Goal: Obtain resource: Download file/media

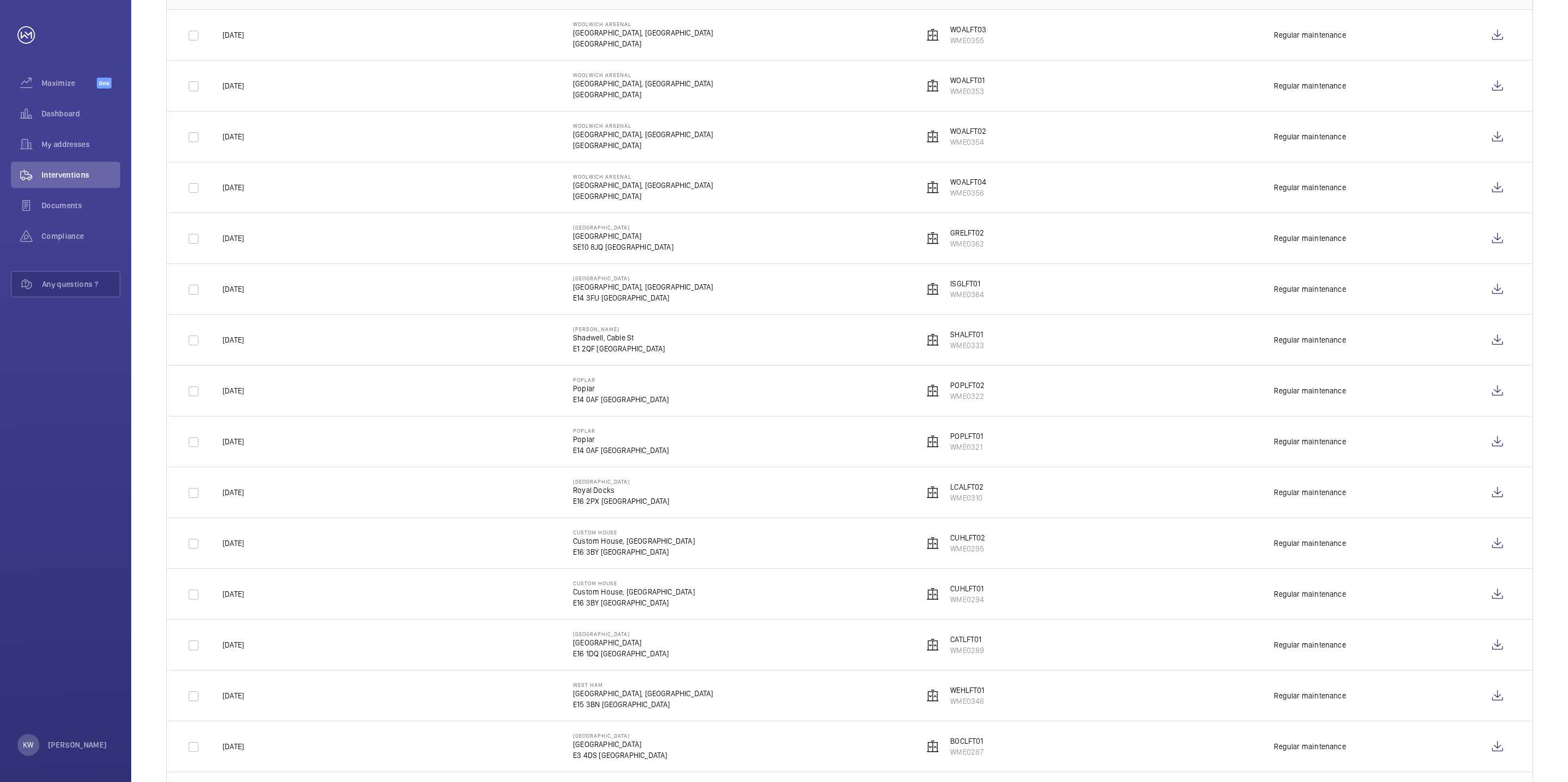
scroll to position [87, 0]
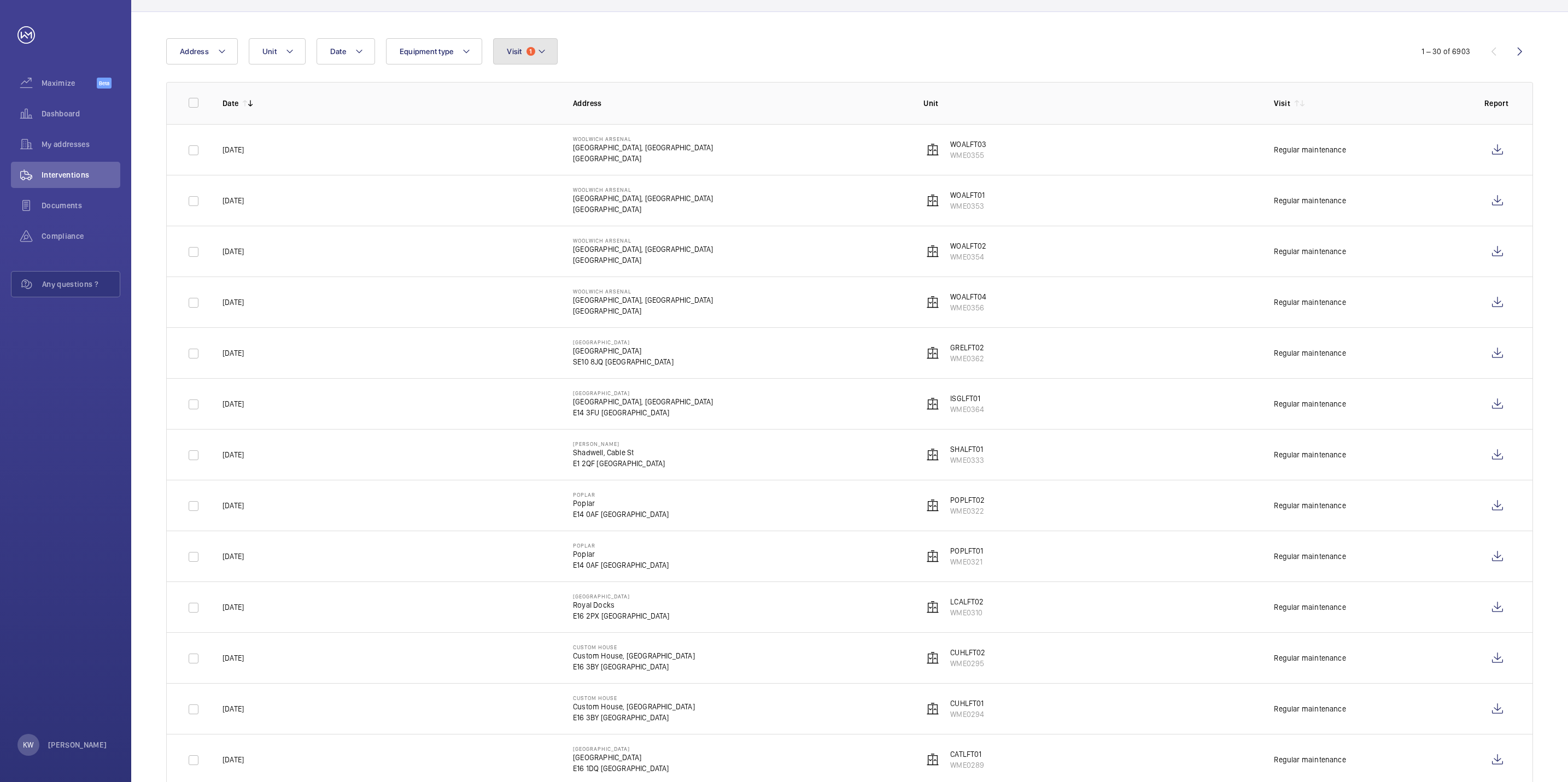
click at [547, 60] on button "Visit 1" at bounding box center [525, 50] width 64 height 26
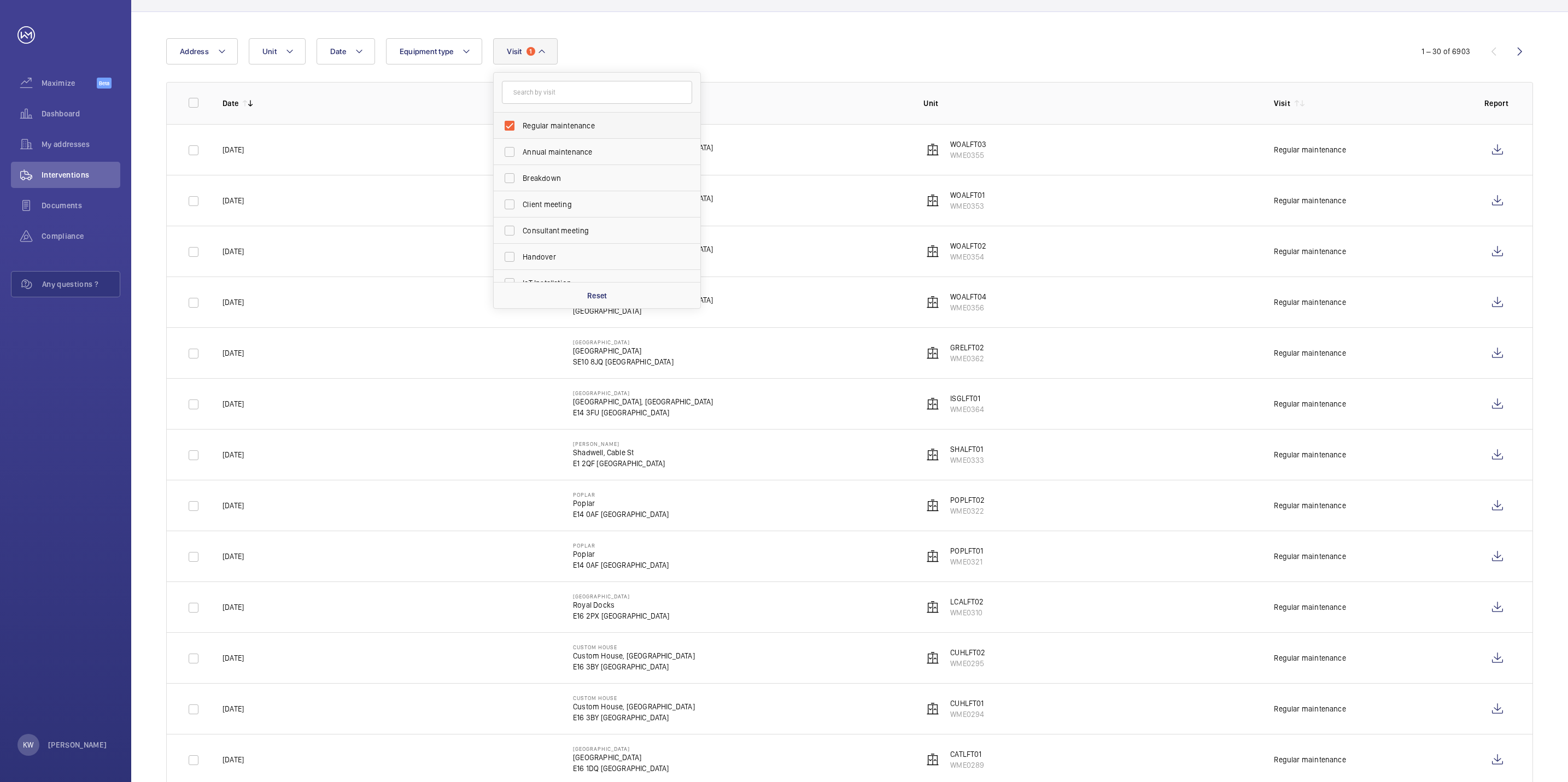
click at [538, 120] on span "Regular maintenance" at bounding box center [597, 125] width 151 height 11
click at [521, 120] on input "Regular maintenance" at bounding box center [510, 125] width 22 height 22
checkbox input "false"
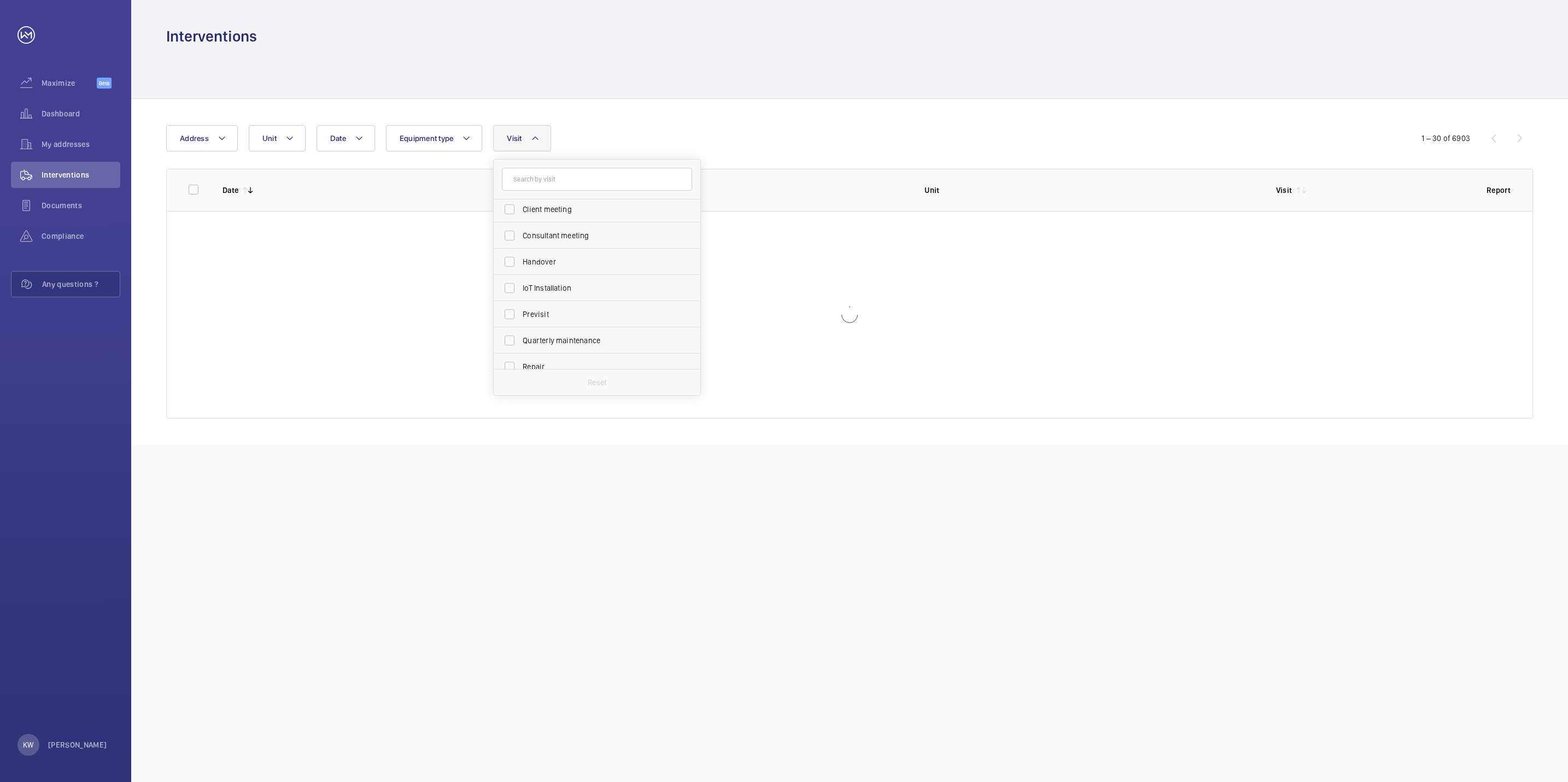
scroll to position [164, 0]
click at [544, 281] on span "Repair" at bounding box center [597, 284] width 151 height 11
click at [521, 281] on input "Repair" at bounding box center [510, 285] width 22 height 22
checkbox input "true"
click at [805, 154] on wm-front-table "Date Address Unit Equipment type Visit 1 Regular maintenance Annual maintenance…" at bounding box center [850, 272] width 1367 height 293
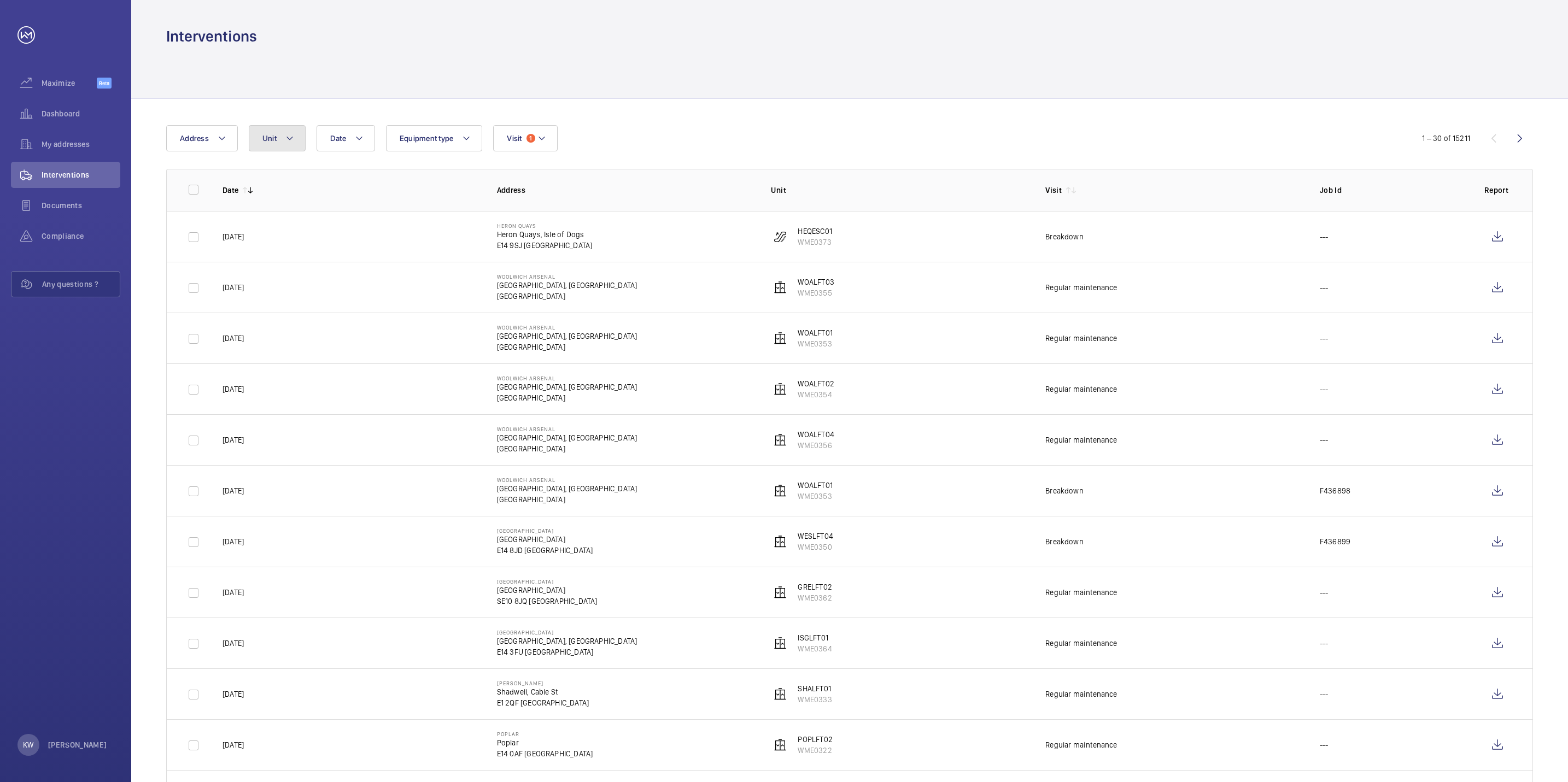
click at [297, 146] on button "Unit" at bounding box center [278, 138] width 57 height 26
type input "WST"
click at [274, 236] on label "WST LFT02, WME0358" at bounding box center [343, 238] width 189 height 26
click at [274, 236] on input "WST LFT02, WME0358" at bounding box center [273, 239] width 22 height 22
checkbox input "true"
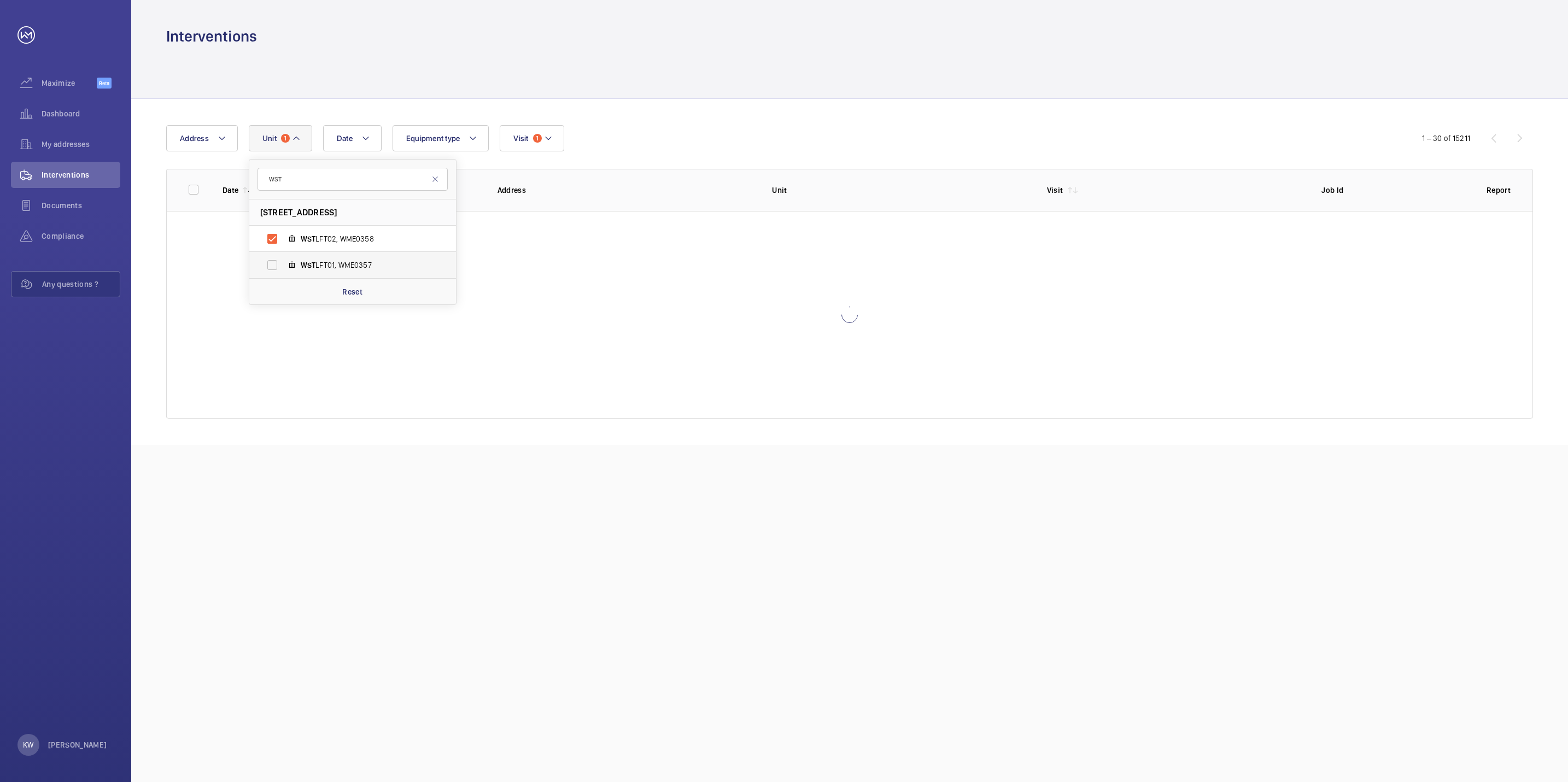
click at [269, 265] on label "WST LFT01, WME0357" at bounding box center [343, 265] width 189 height 26
click at [269, 265] on input "WST LFT01, WME0357" at bounding box center [273, 265] width 22 height 22
checkbox input "true"
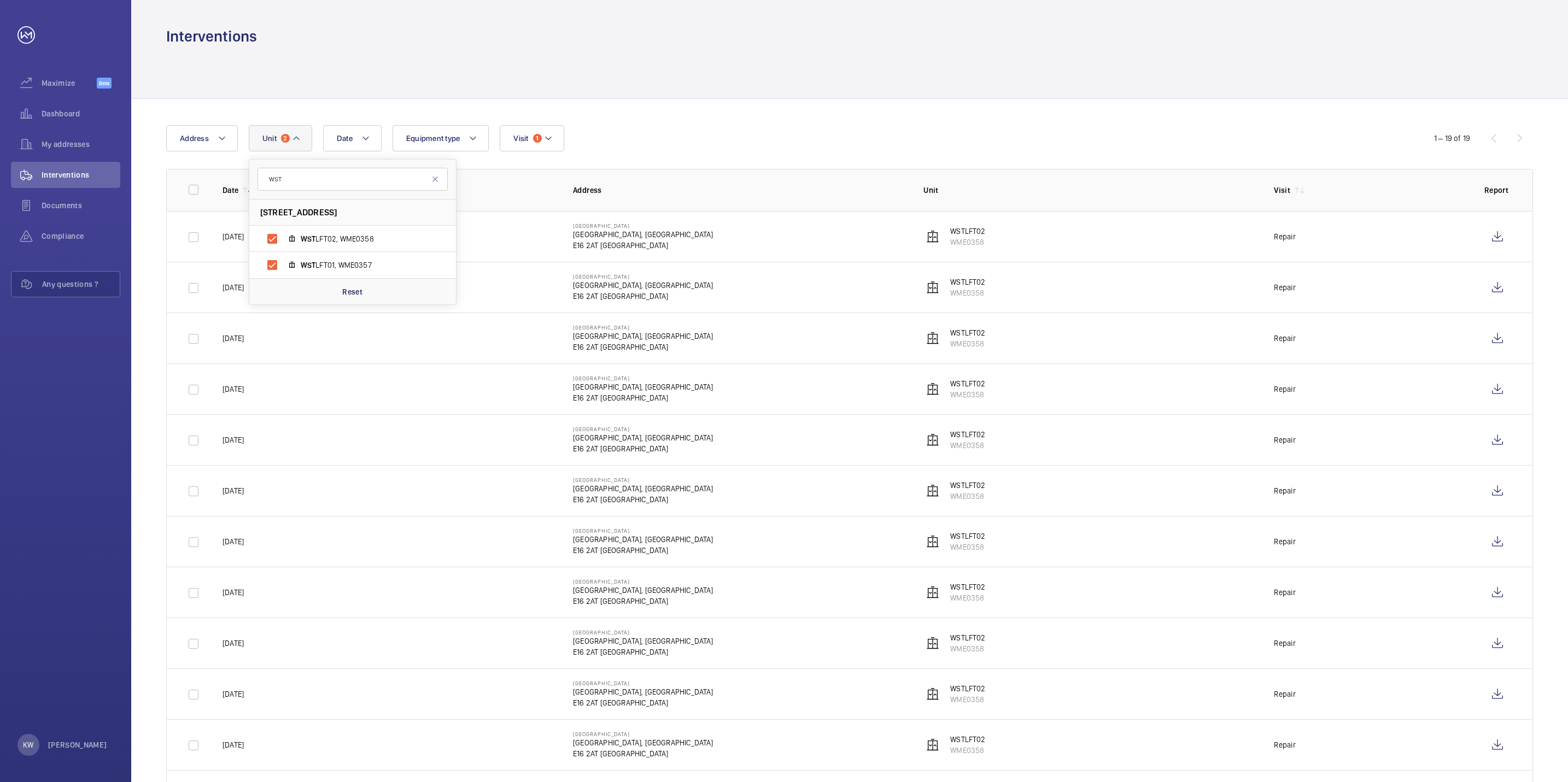
click at [656, 156] on wm-front-table "Date Address [STREET_ADDRESS] WST LFT02, WME0358 WST LFT01, WME0357 Reset Equip…" at bounding box center [850, 651] width 1367 height 1052
click at [1490, 236] on wm-front-icon-button at bounding box center [1496, 236] width 26 height 26
click at [1499, 230] on wm-front-icon-button at bounding box center [1496, 236] width 26 height 26
click at [1491, 238] on wm-front-icon-button at bounding box center [1496, 236] width 26 height 26
click at [1491, 291] on wm-front-icon-button at bounding box center [1496, 287] width 26 height 26
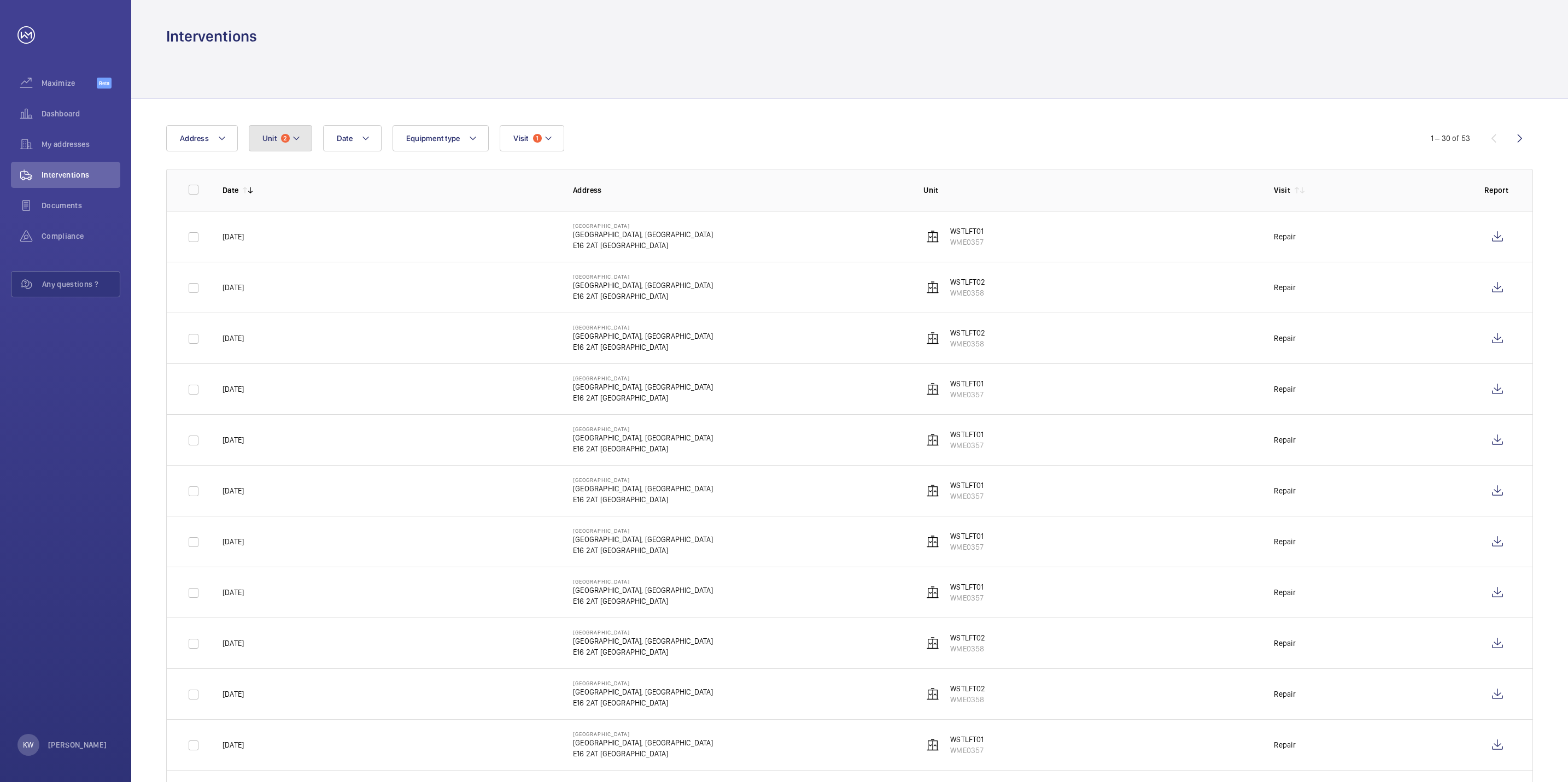
click at [309, 140] on button "Unit 2" at bounding box center [280, 138] width 63 height 26
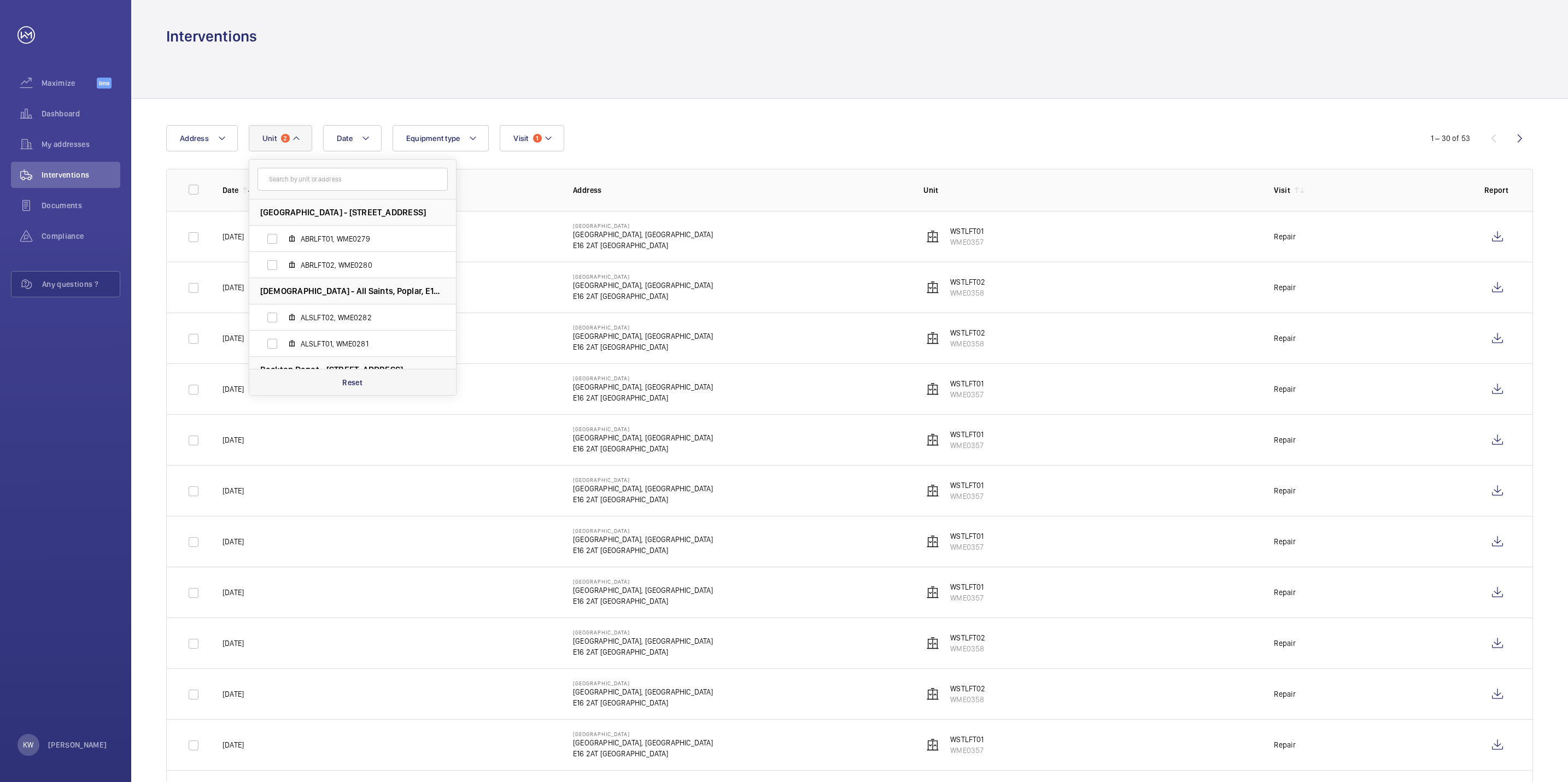
click at [353, 378] on div "Reset" at bounding box center [352, 382] width 207 height 26
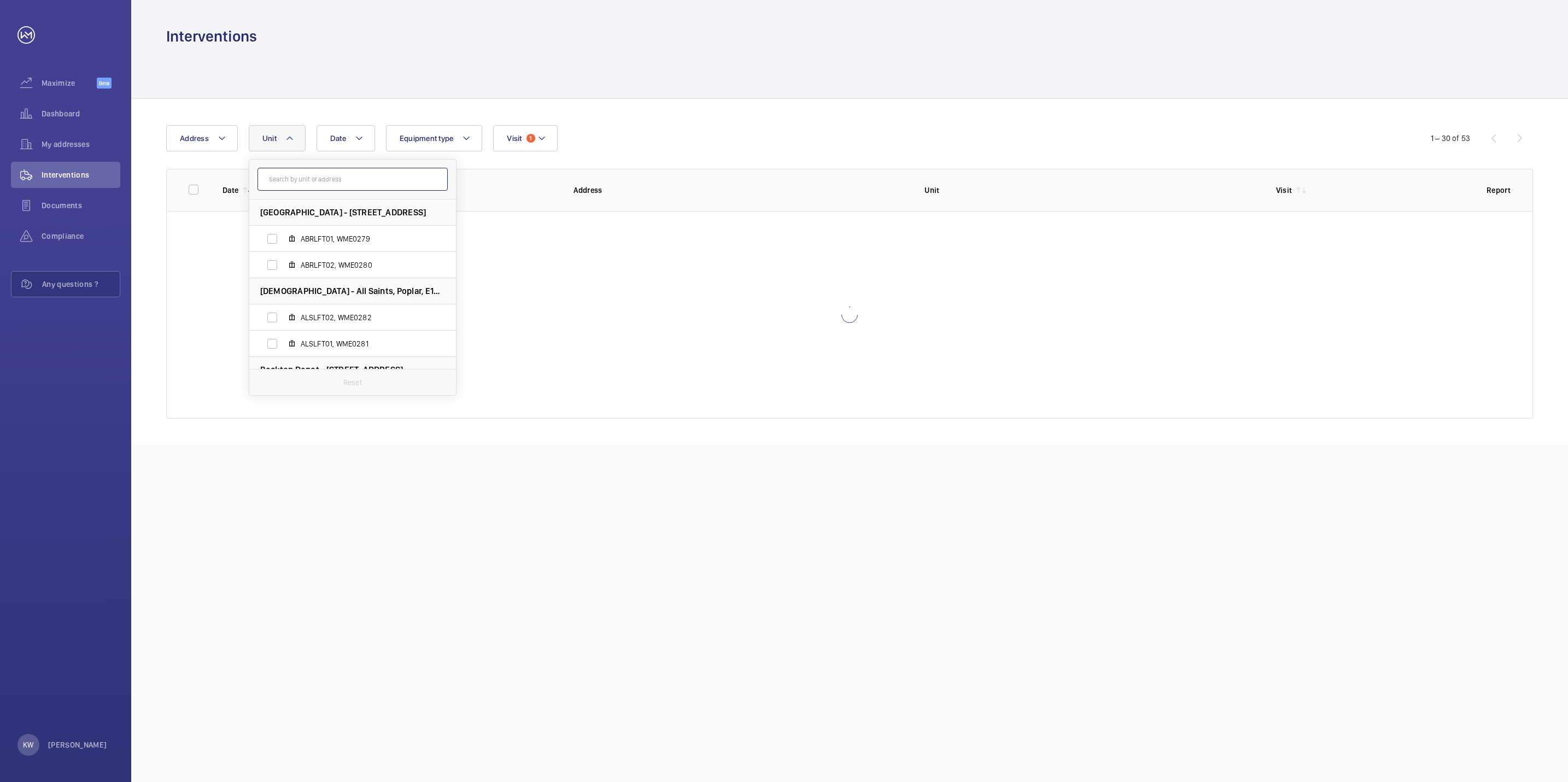
click at [352, 189] on input "text" at bounding box center [352, 179] width 190 height 23
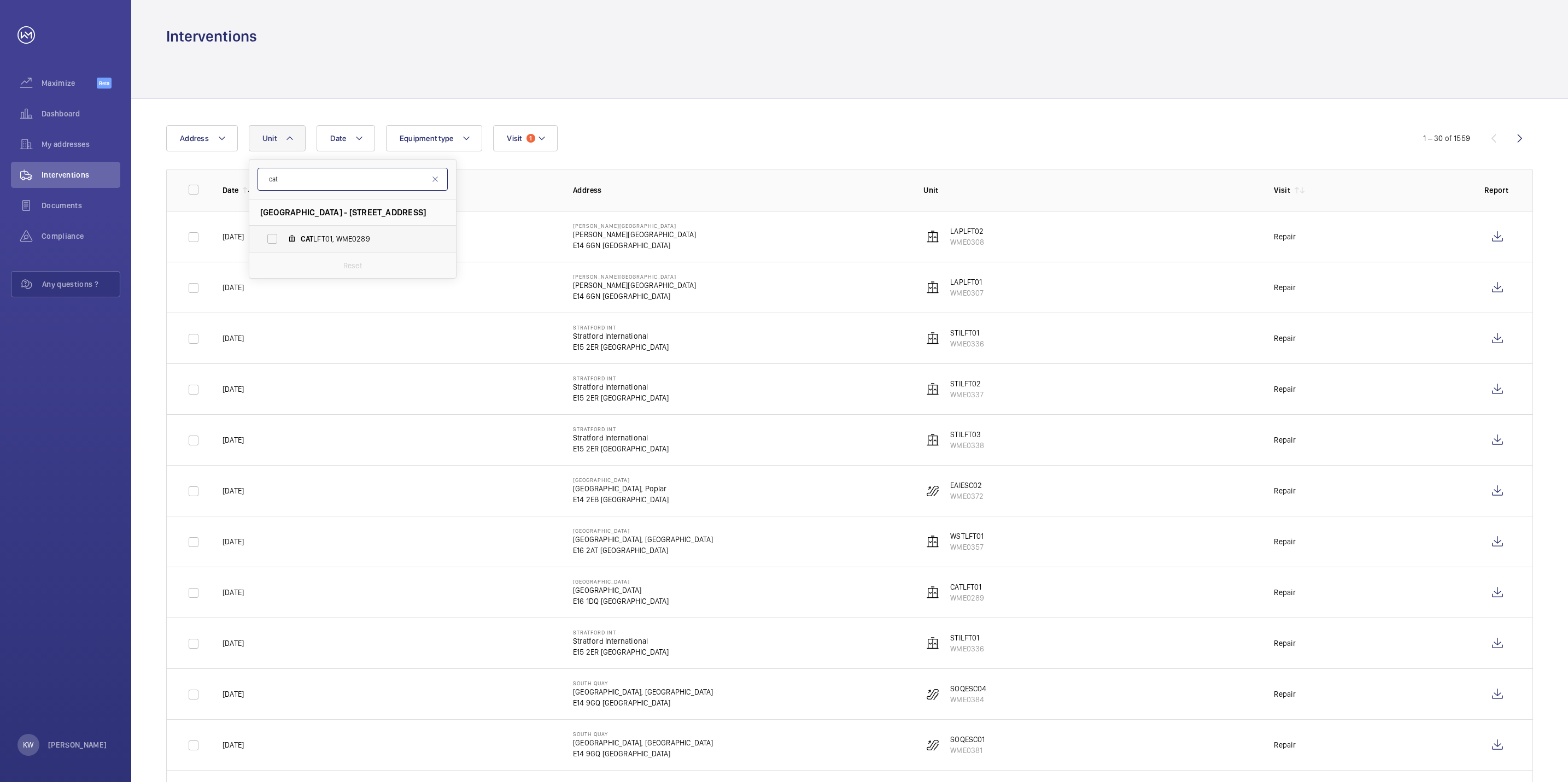
type input "cat"
click at [299, 233] on label "CAT LFT01, WME0289" at bounding box center [343, 238] width 189 height 26
click at [283, 233] on input "CAT LFT01, WME0289" at bounding box center [273, 239] width 22 height 22
checkbox input "true"
click at [1188, 77] on div at bounding box center [850, 72] width 1367 height 52
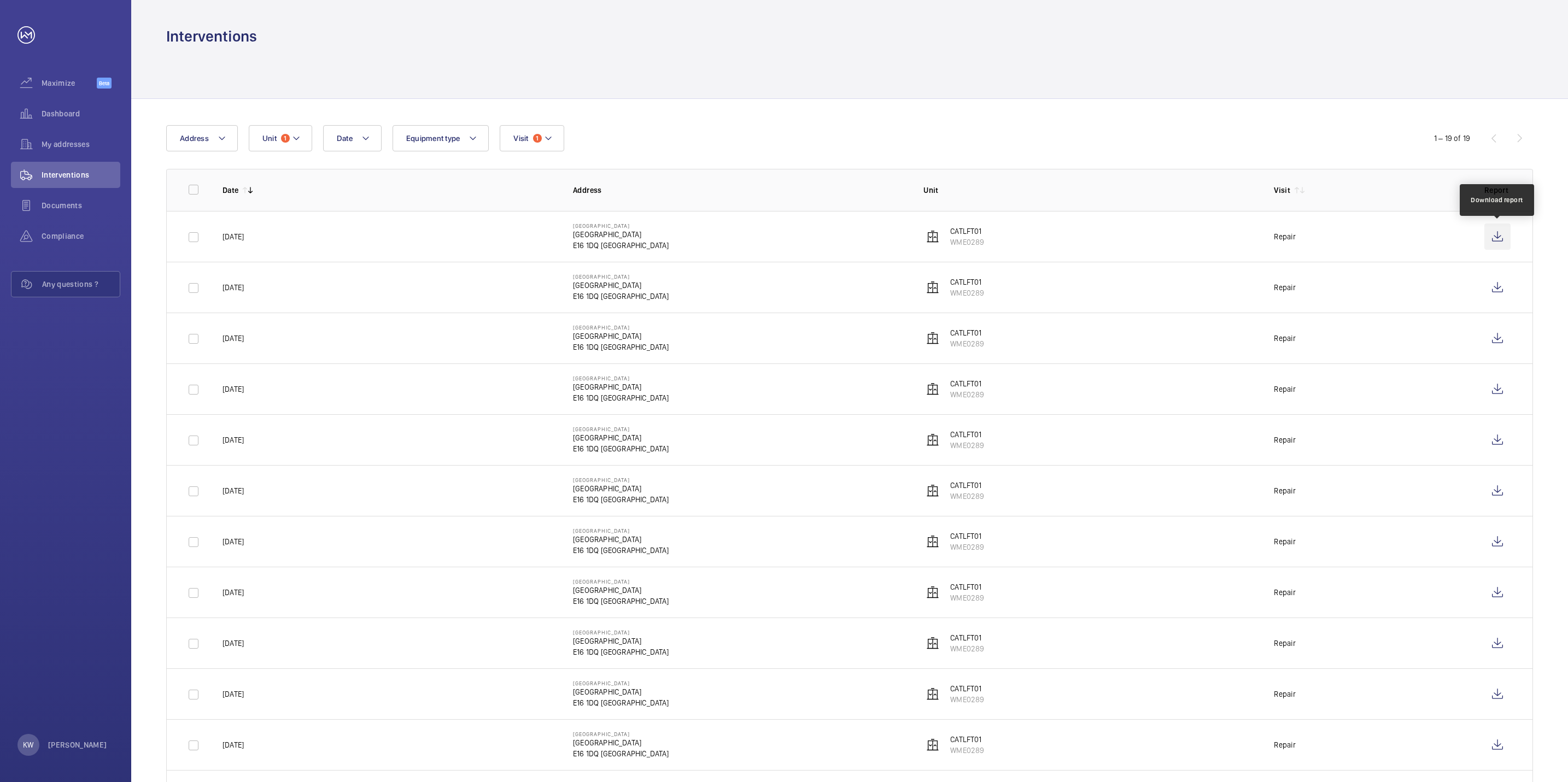
click at [1495, 235] on wm-front-icon-button at bounding box center [1496, 236] width 26 height 26
click at [723, 138] on div "Date Address Unit 1 Equipment type Visit 1" at bounding box center [784, 138] width 1236 height 26
click at [526, 134] on span "Visit" at bounding box center [521, 138] width 15 height 8
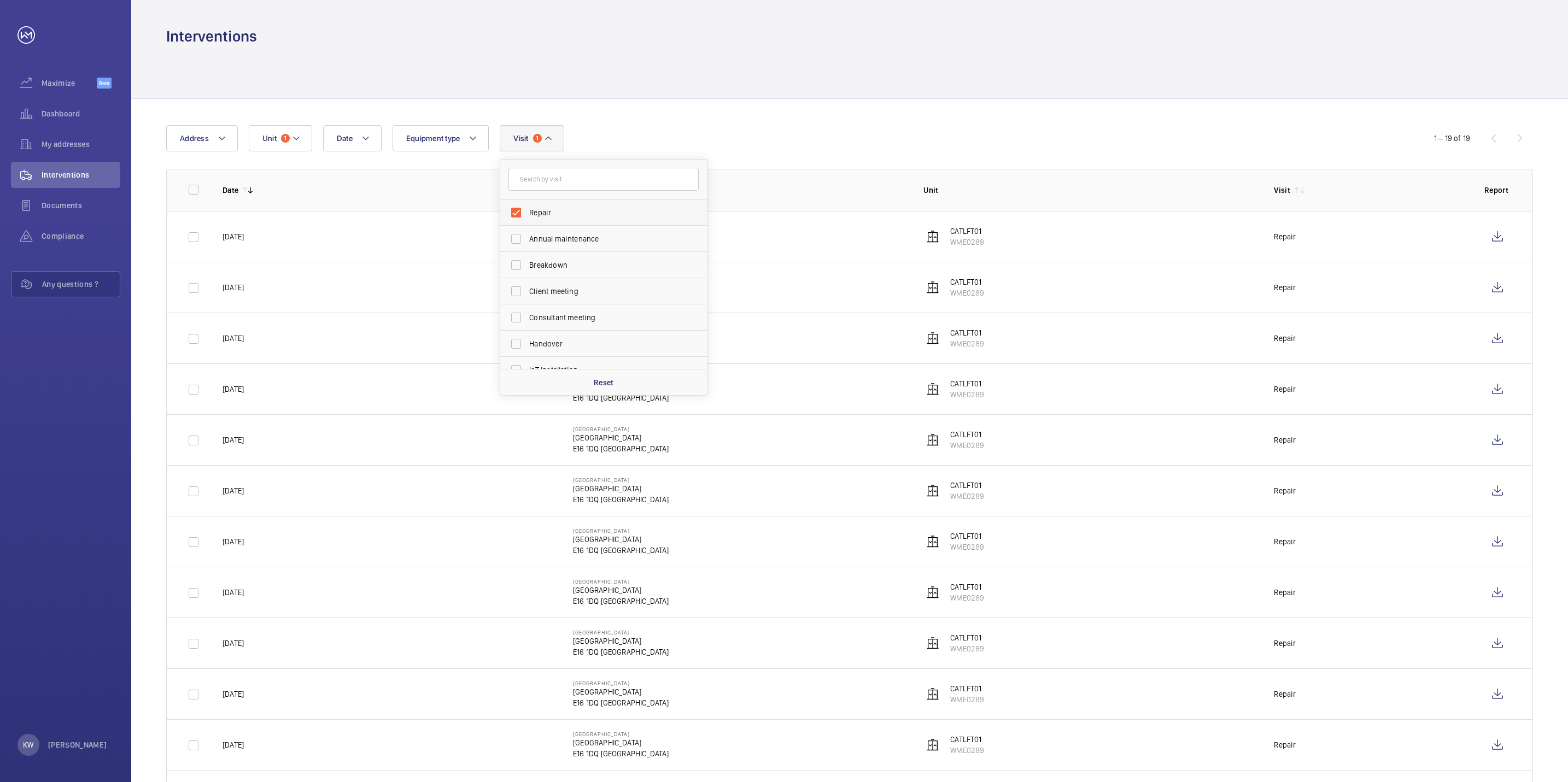
click at [535, 210] on span "Repair" at bounding box center [604, 212] width 151 height 11
click at [527, 210] on input "Repair" at bounding box center [516, 213] width 22 height 22
checkbox input "false"
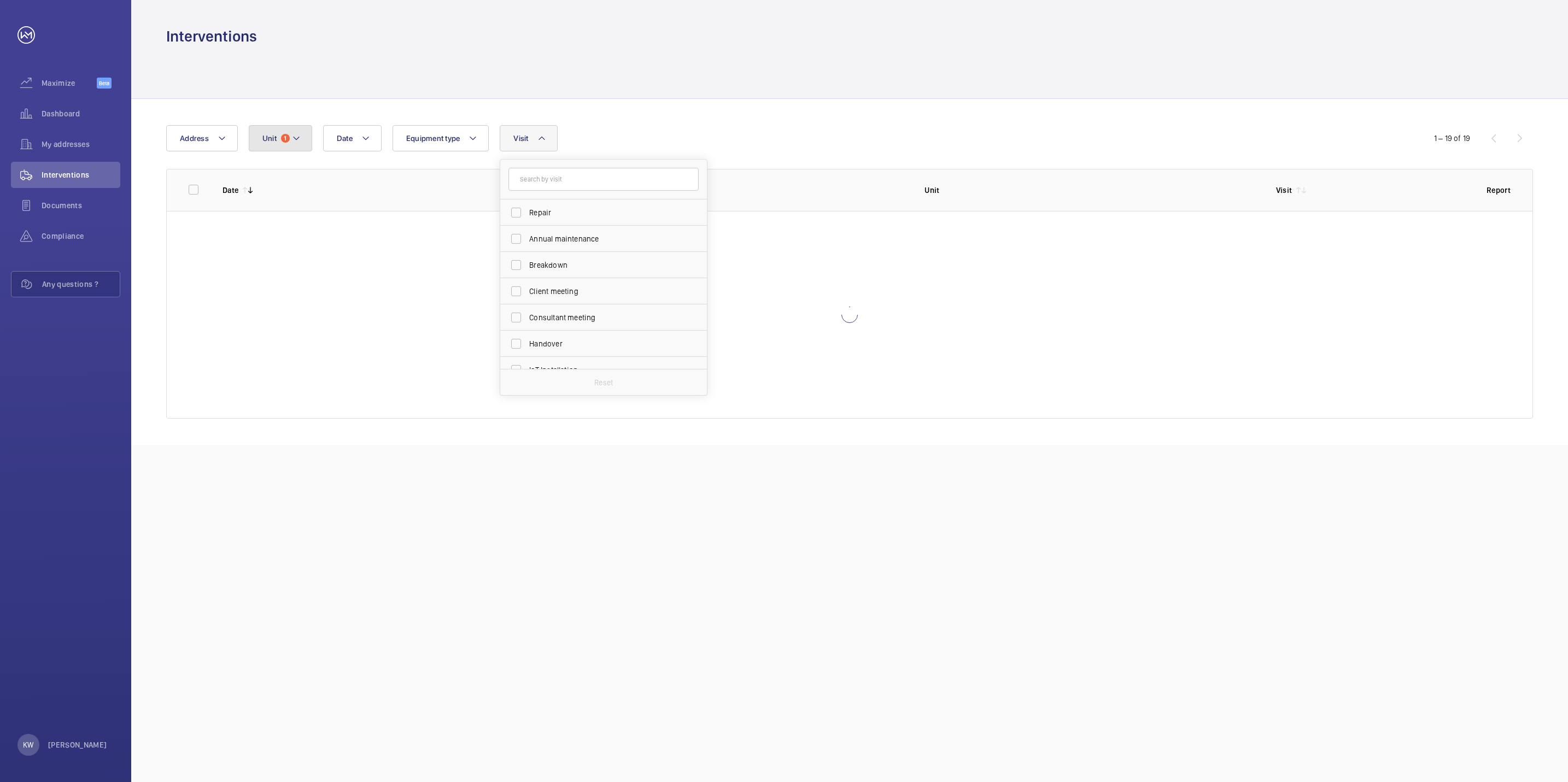
click at [299, 141] on mat-icon at bounding box center [296, 139] width 8 height 13
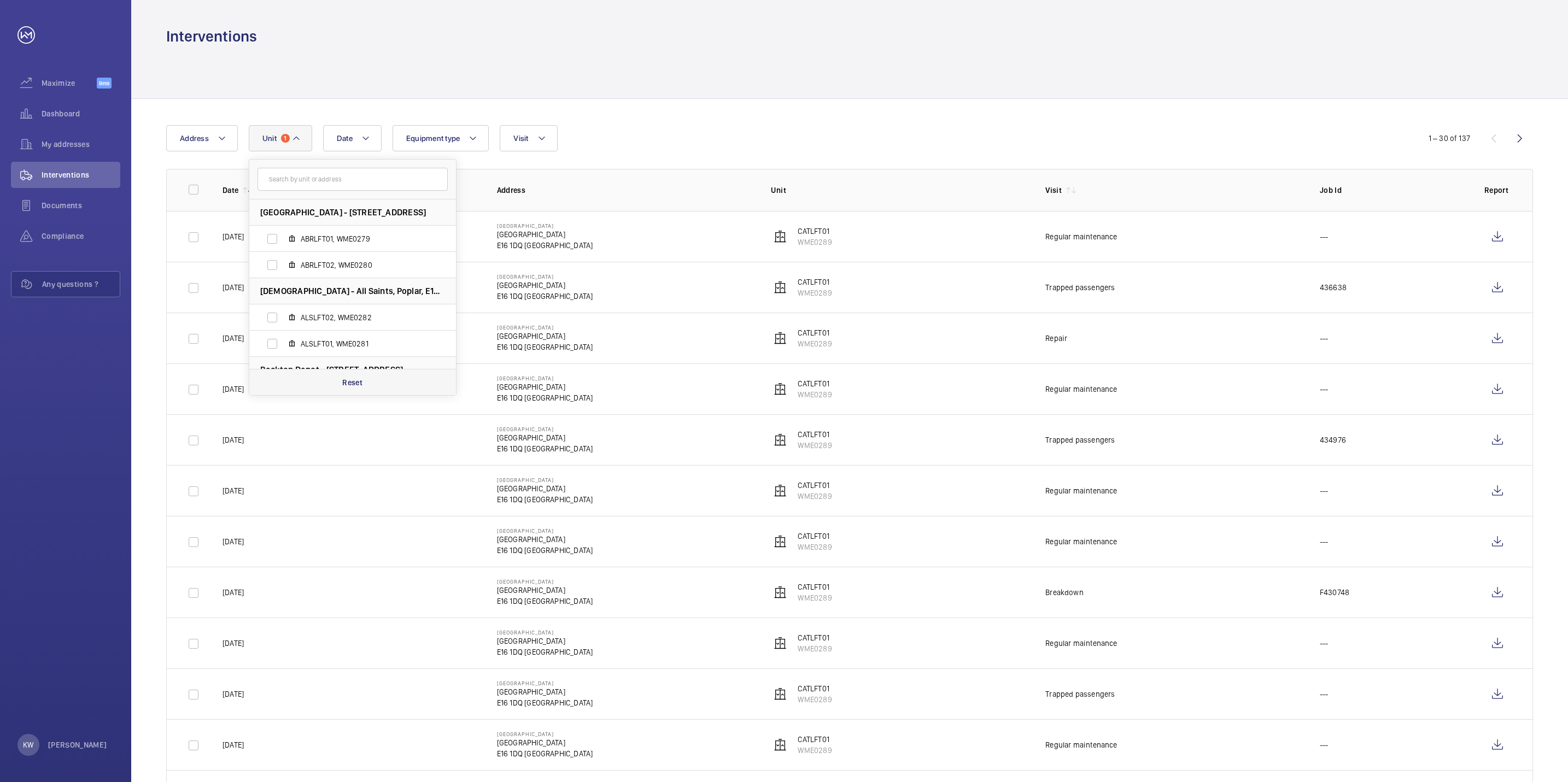
click at [353, 380] on p "Reset" at bounding box center [352, 382] width 20 height 11
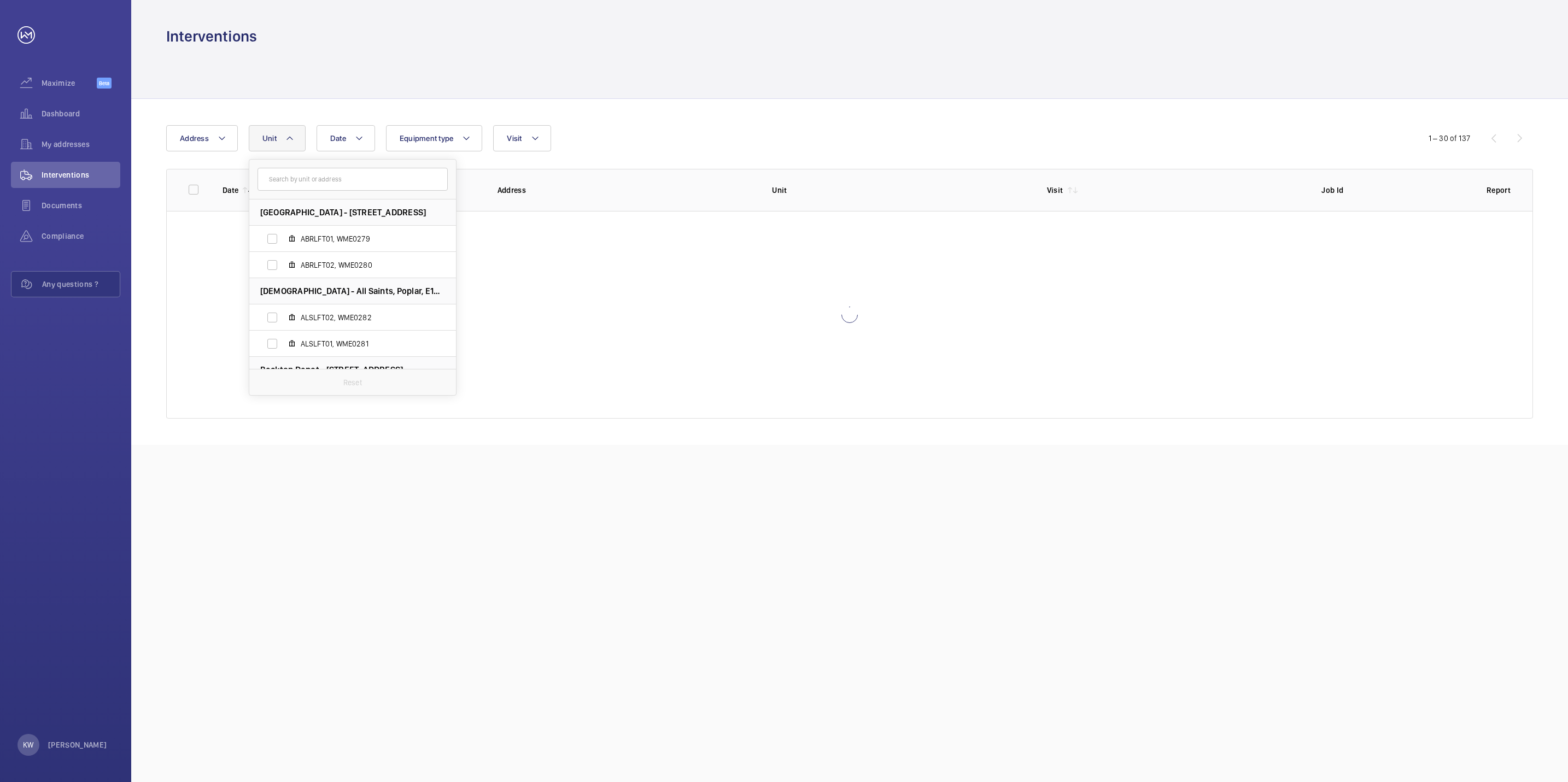
click at [647, 141] on div "Date Address [STREET_ADDRESS][GEOGRAPHIC_DATA] ABRLFT02, WME0280 All Saints - […" at bounding box center [784, 138] width 1236 height 26
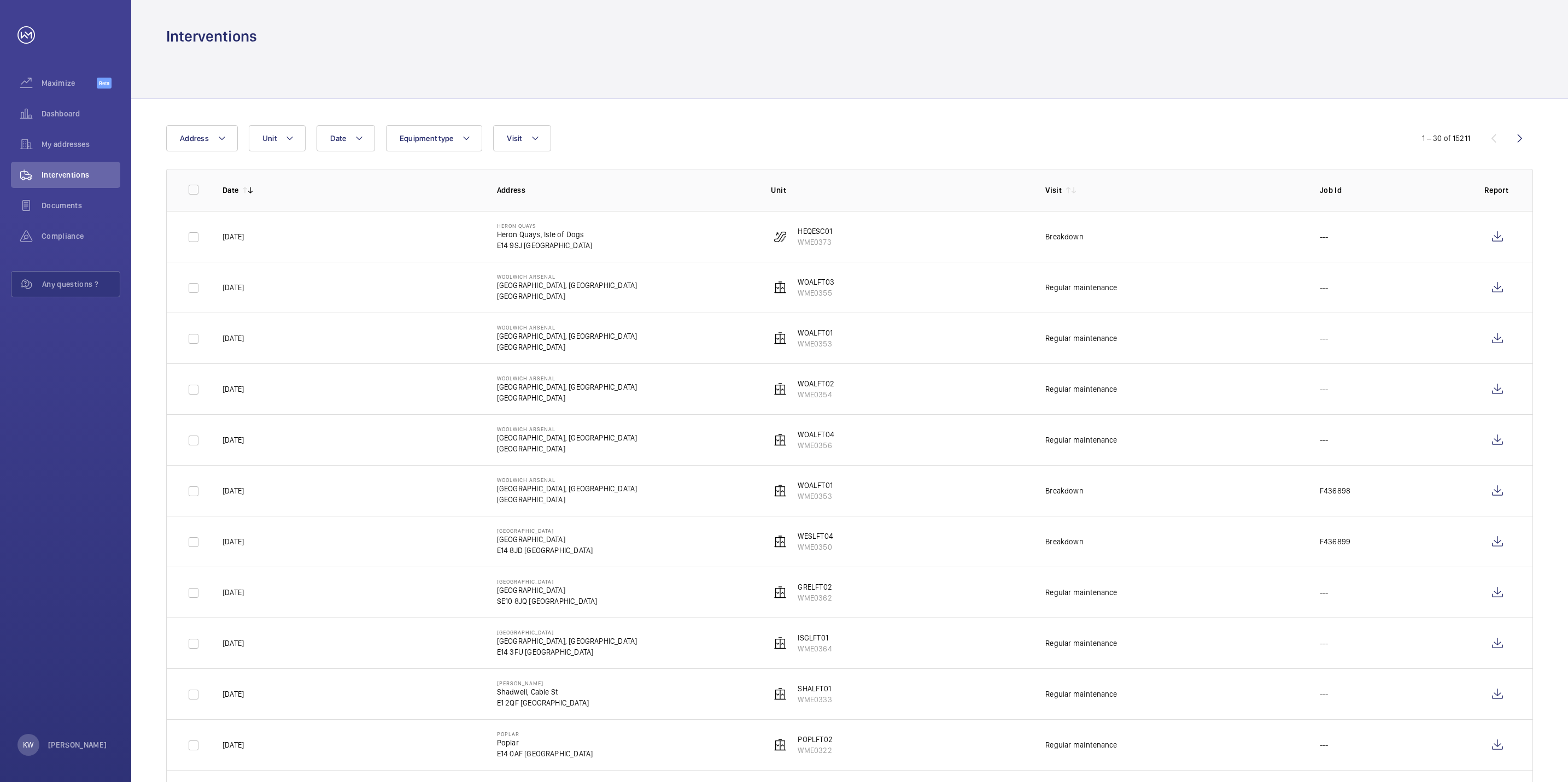
click at [661, 79] on div at bounding box center [850, 72] width 1367 height 52
click at [93, 174] on span "Interventions" at bounding box center [81, 174] width 79 height 11
click at [82, 143] on span "My addresses" at bounding box center [81, 144] width 79 height 11
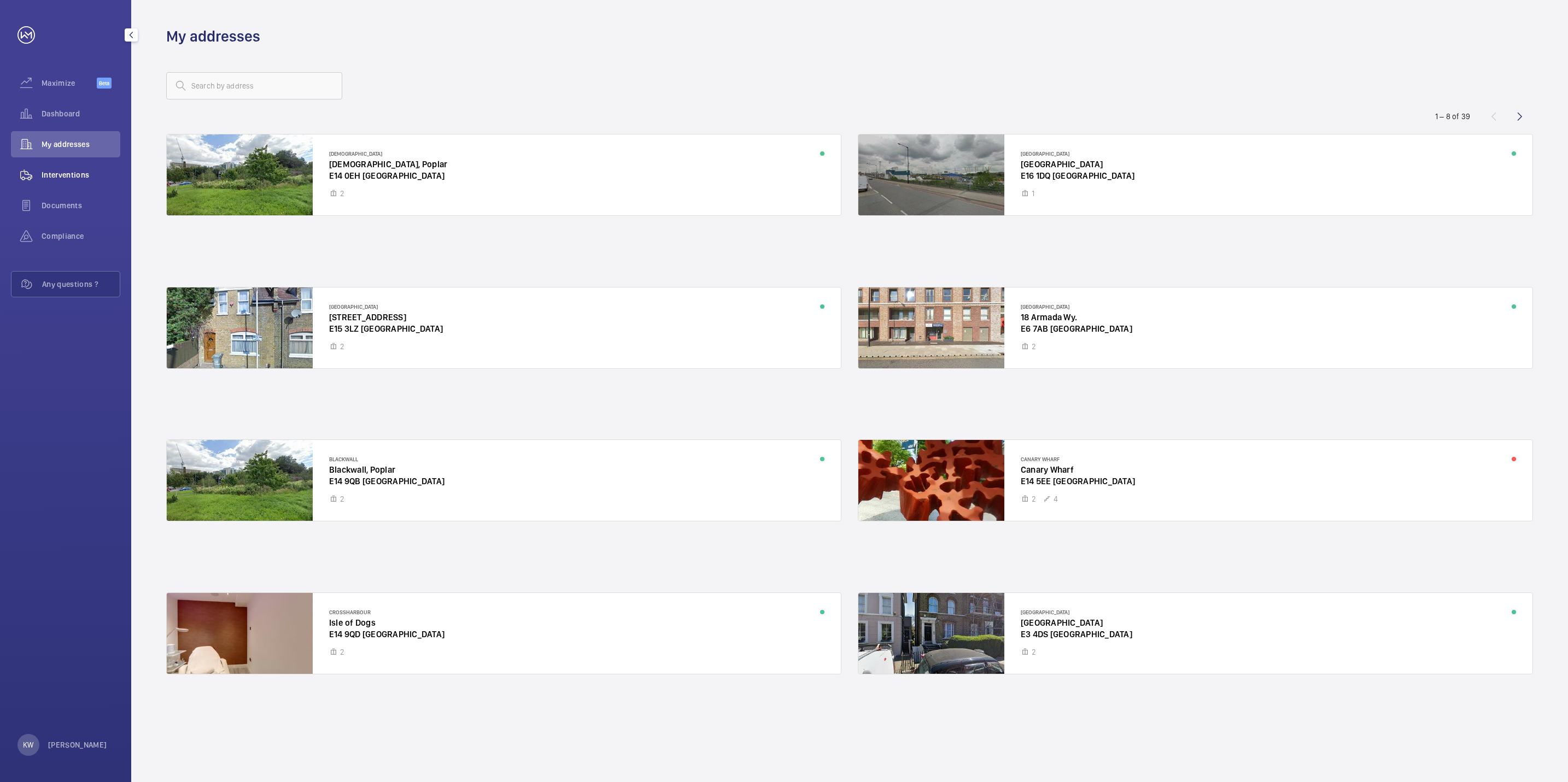
click at [76, 172] on span "Interventions" at bounding box center [81, 174] width 79 height 11
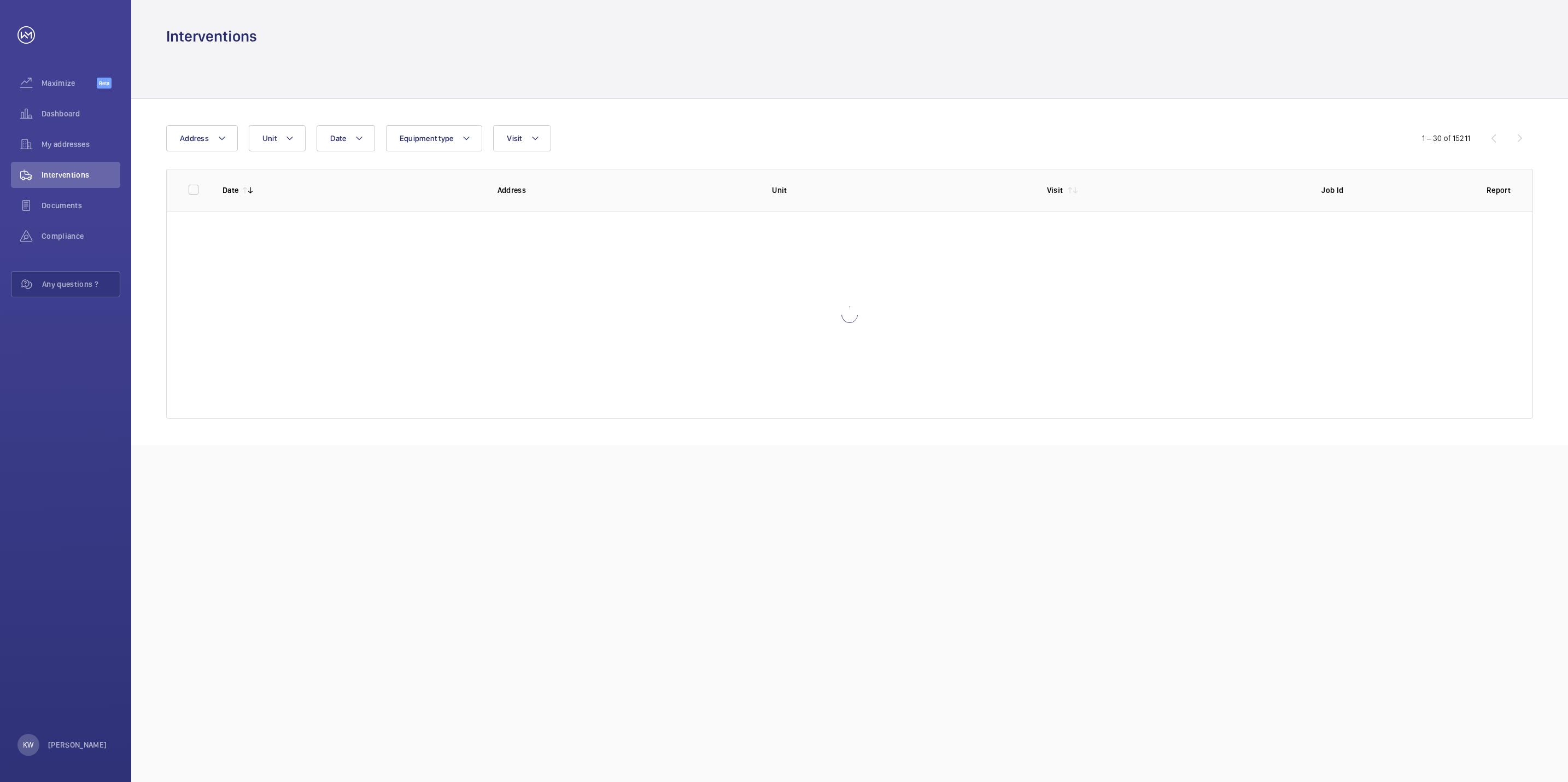
click at [709, 140] on div "Date Address Unit Equipment type Visit" at bounding box center [784, 138] width 1236 height 26
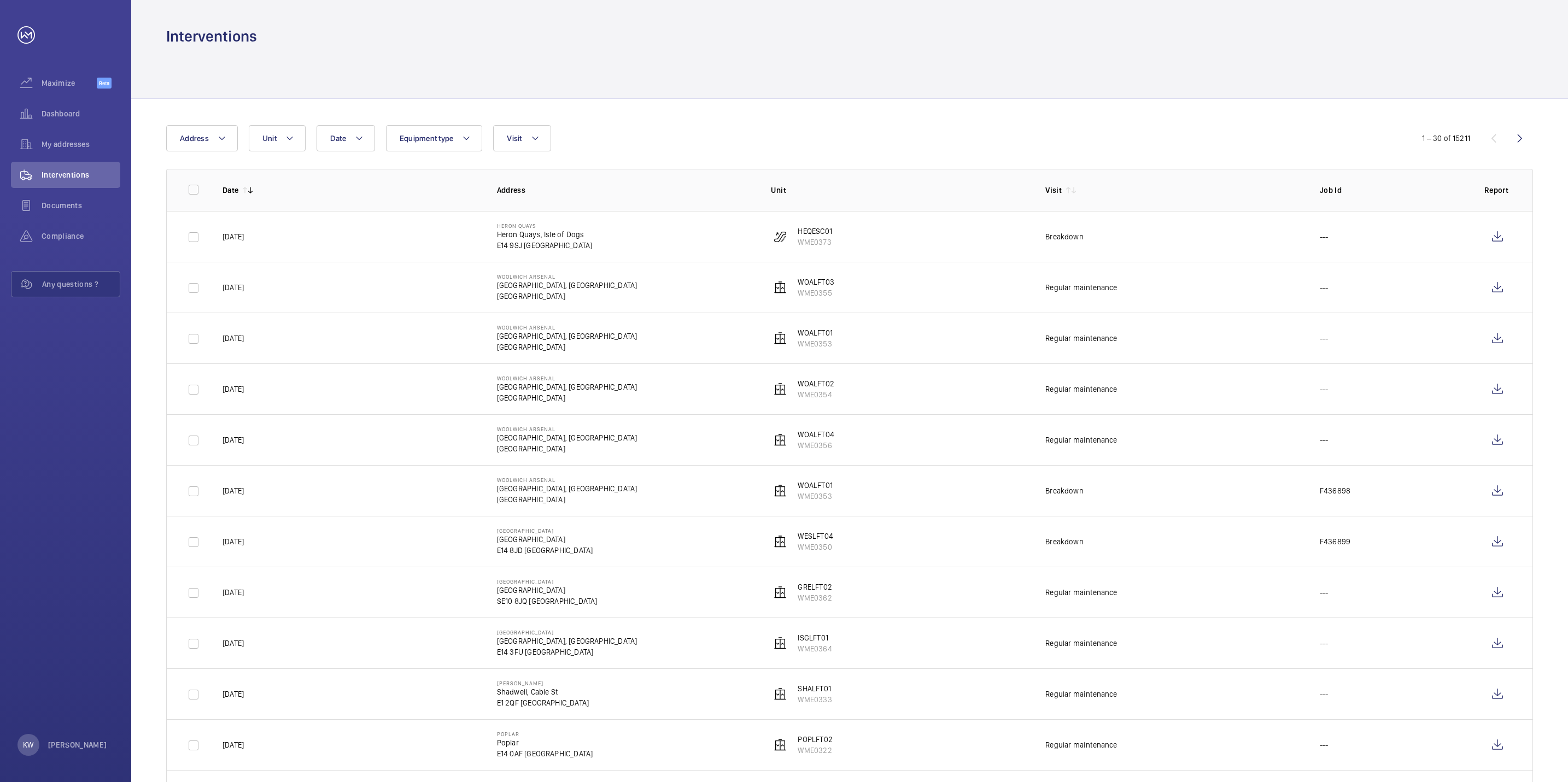
click at [722, 74] on div at bounding box center [850, 72] width 1367 height 52
click at [845, 177] on th "Unit" at bounding box center [891, 190] width 274 height 42
drag, startPoint x: 860, startPoint y: 146, endPoint x: 866, endPoint y: 127, distance: 19.9
click at [861, 141] on div "Date Address Unit Equipment type Visit" at bounding box center [784, 138] width 1236 height 26
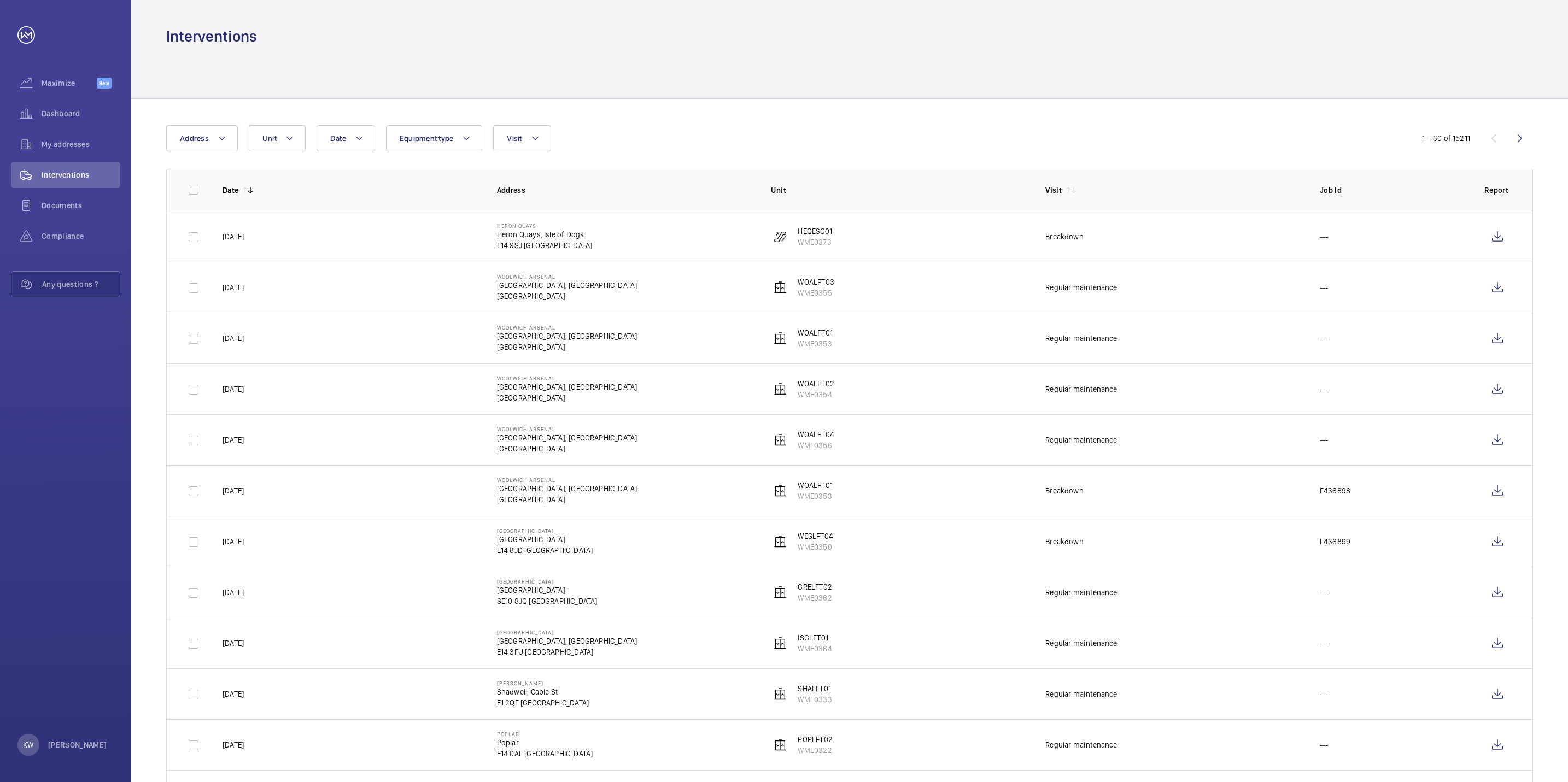
click at [886, 89] on div at bounding box center [850, 72] width 1367 height 52
click at [902, 140] on div "Date Address Unit Equipment type Visit" at bounding box center [784, 138] width 1236 height 26
click at [908, 172] on th "Unit" at bounding box center [891, 190] width 274 height 42
click at [829, 135] on div "Date Address Unit Equipment type Visit" at bounding box center [784, 138] width 1236 height 26
click at [769, 89] on div at bounding box center [850, 72] width 1367 height 52
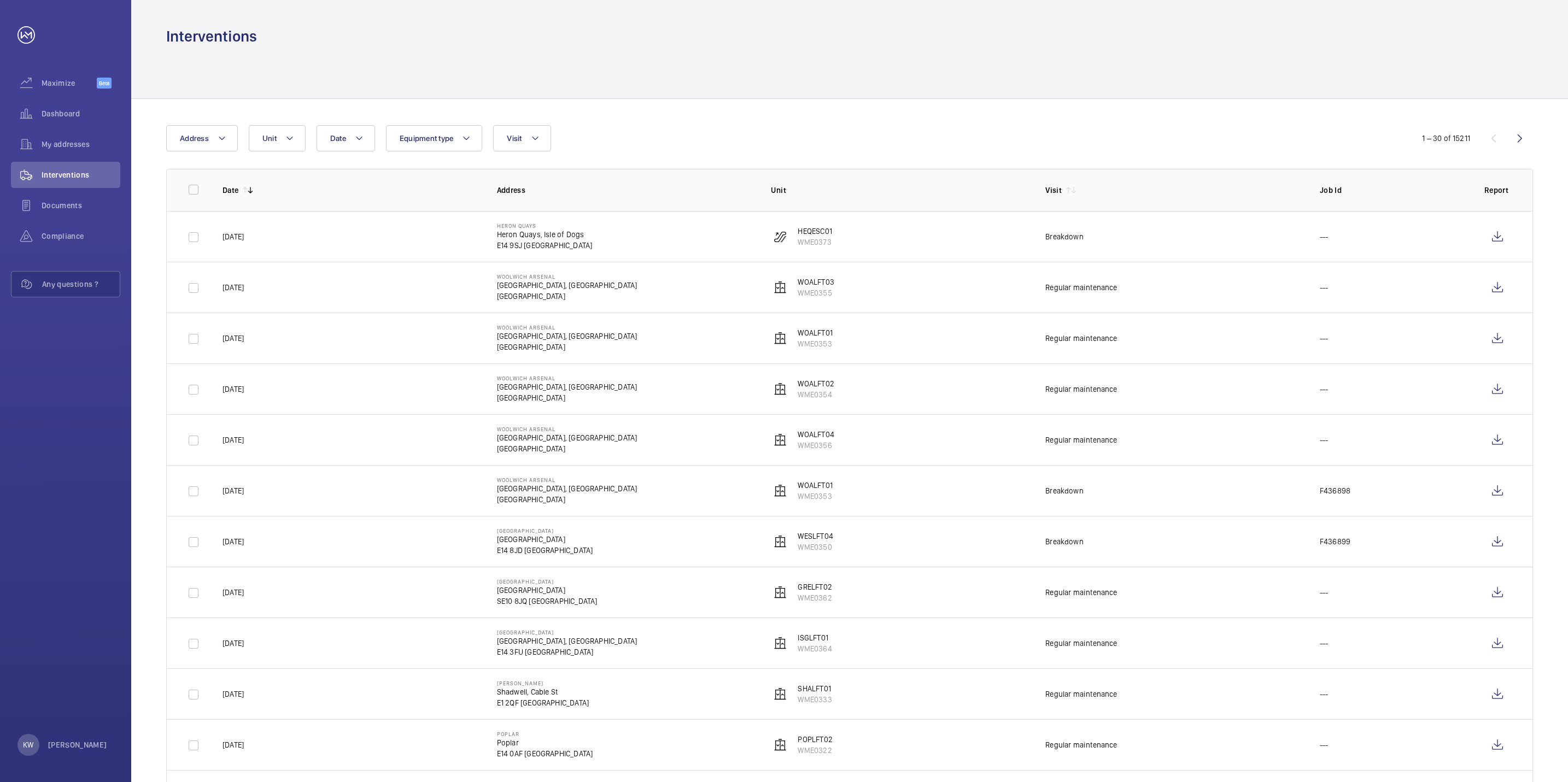
click at [749, 132] on div "Date Address Unit Equipment type Visit" at bounding box center [784, 138] width 1236 height 26
drag, startPoint x: 761, startPoint y: 140, endPoint x: 814, endPoint y: 130, distance: 53.9
click at [814, 130] on div "Date Address Unit Equipment type Visit" at bounding box center [784, 138] width 1236 height 26
drag, startPoint x: 958, startPoint y: 72, endPoint x: 964, endPoint y: 92, distance: 20.9
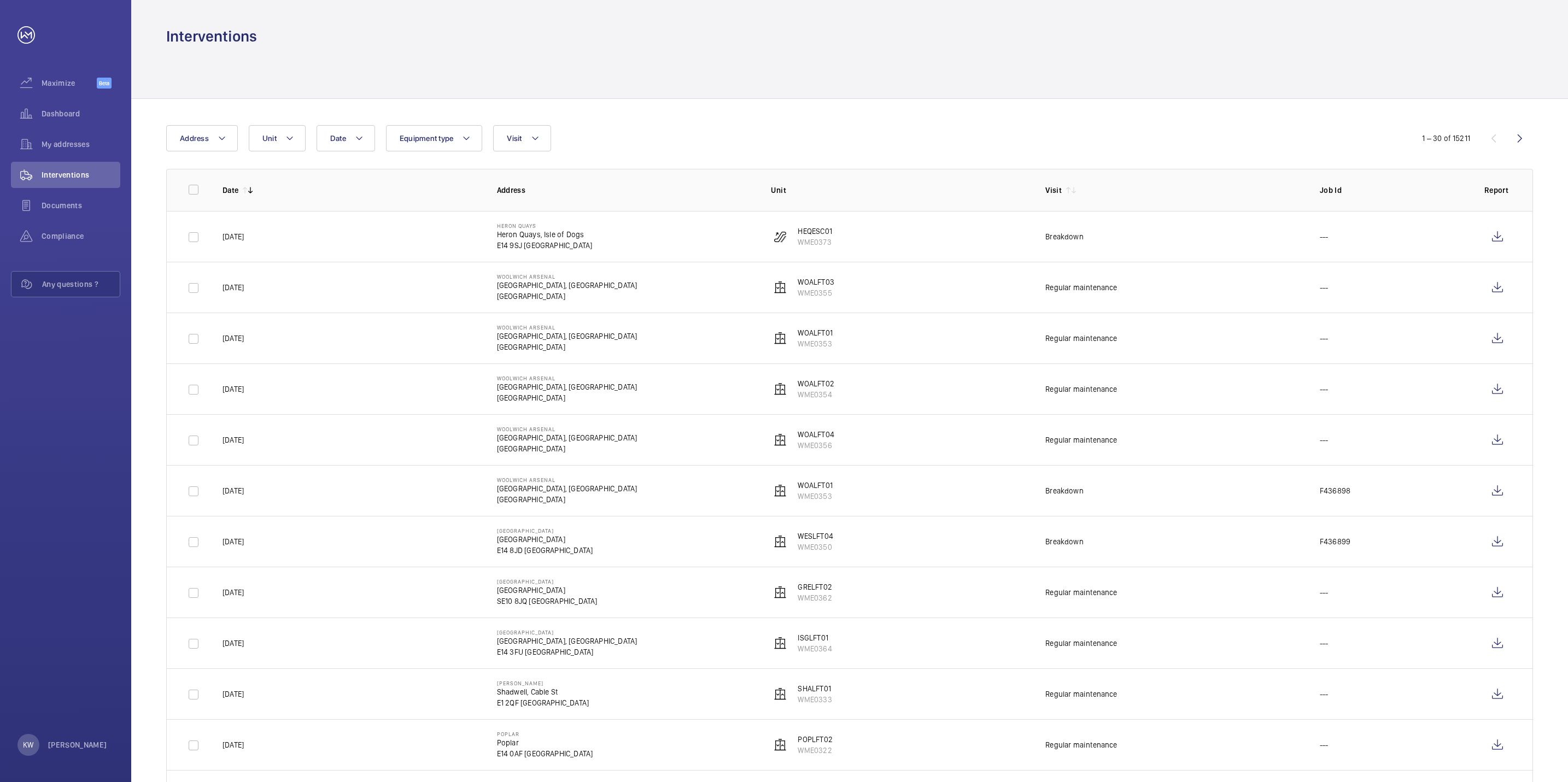
click at [960, 79] on div at bounding box center [850, 72] width 1367 height 52
drag, startPoint x: 972, startPoint y: 119, endPoint x: 981, endPoint y: 132, distance: 15.8
drag, startPoint x: 1037, startPoint y: 141, endPoint x: 1061, endPoint y: 140, distance: 24.0
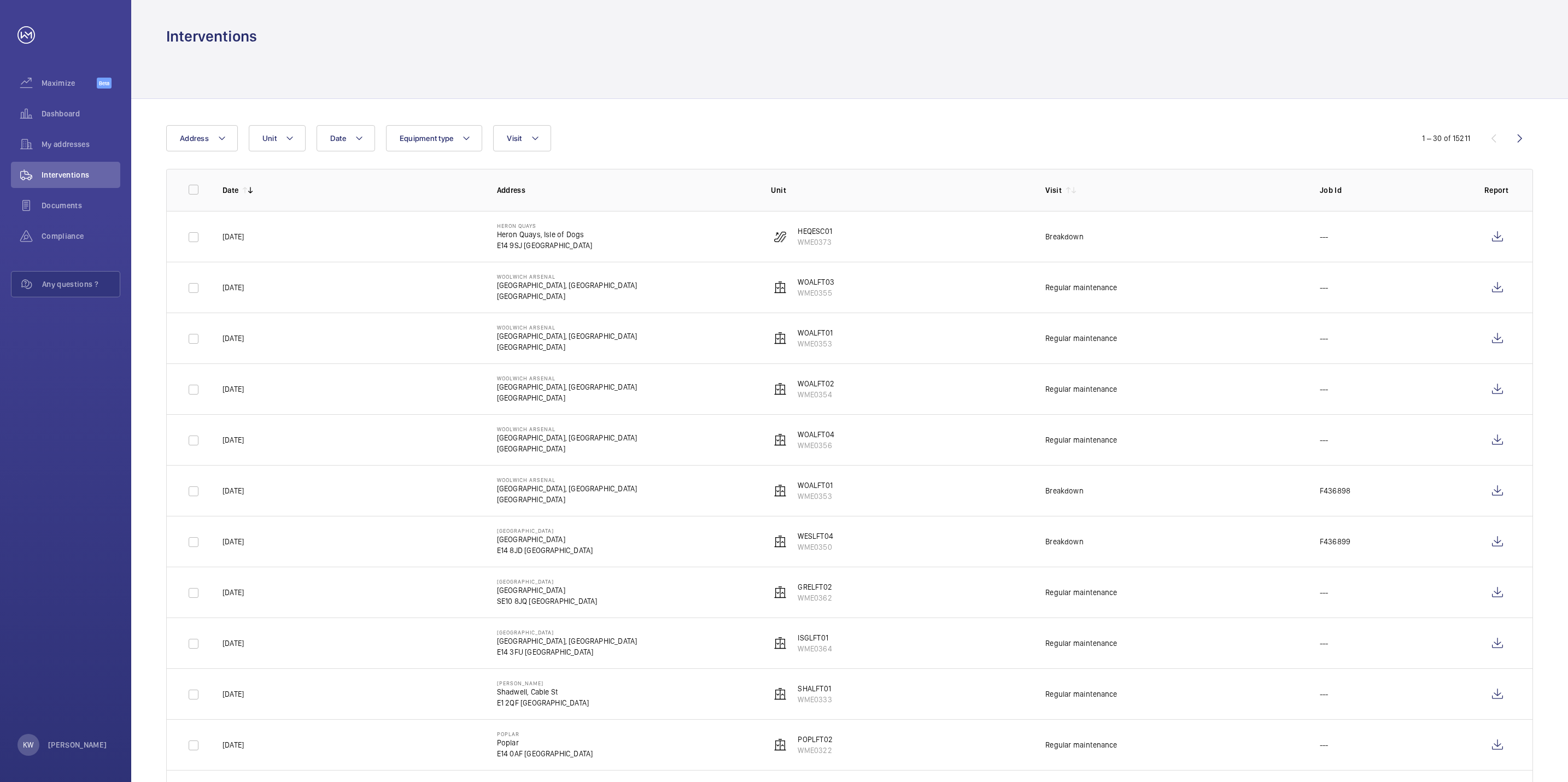
click at [1046, 141] on div "Date Address Unit Equipment type Visit" at bounding box center [784, 138] width 1236 height 26
click at [1131, 81] on div at bounding box center [850, 72] width 1367 height 52
click at [1156, 138] on div "Date Address Unit Equipment type Visit" at bounding box center [784, 138] width 1236 height 26
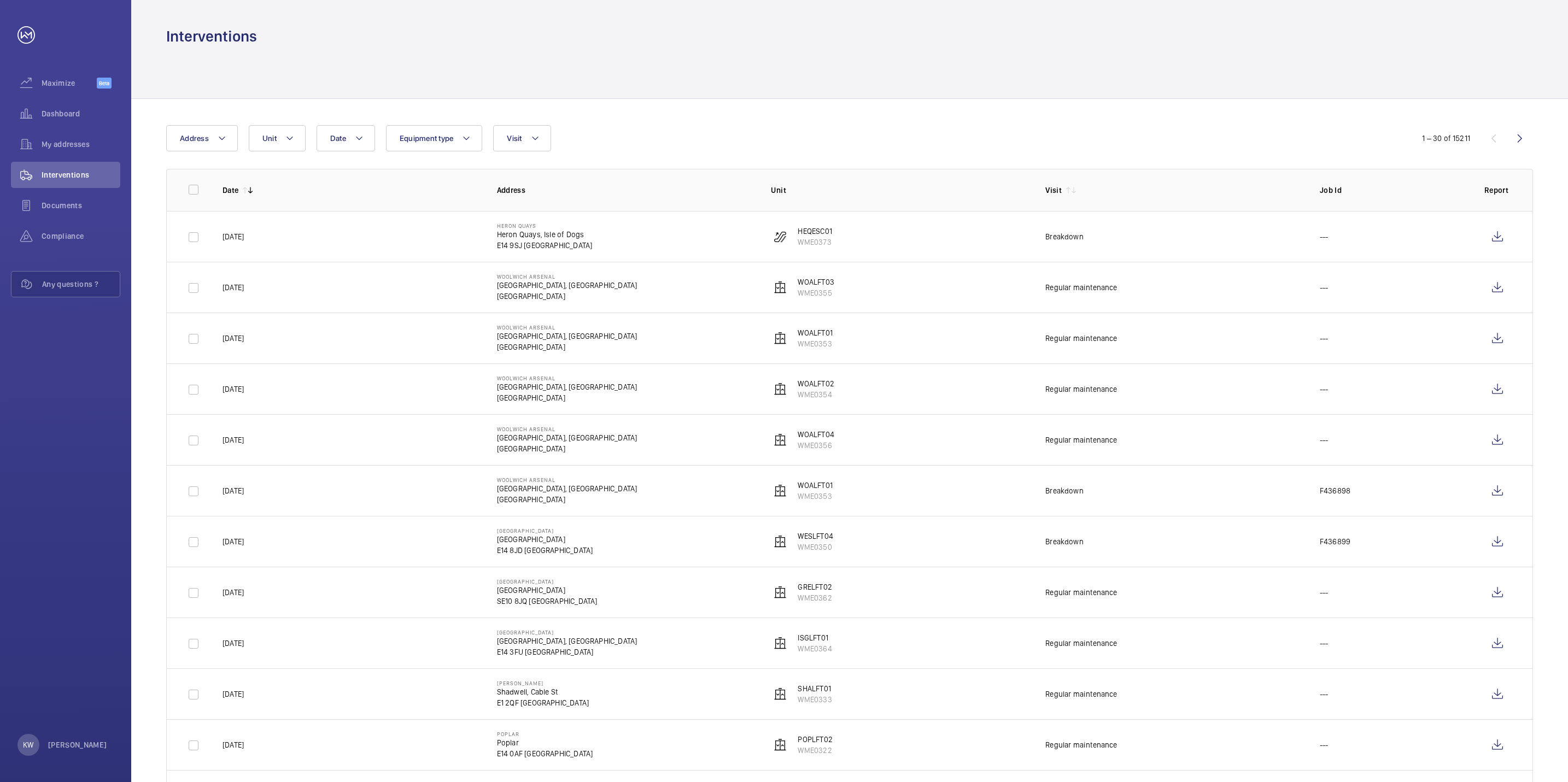
drag, startPoint x: 1164, startPoint y: 161, endPoint x: 1158, endPoint y: 96, distance: 65.3
drag, startPoint x: 1147, startPoint y: 74, endPoint x: 1046, endPoint y: 90, distance: 102.3
click at [1137, 79] on div at bounding box center [850, 72] width 1367 height 52
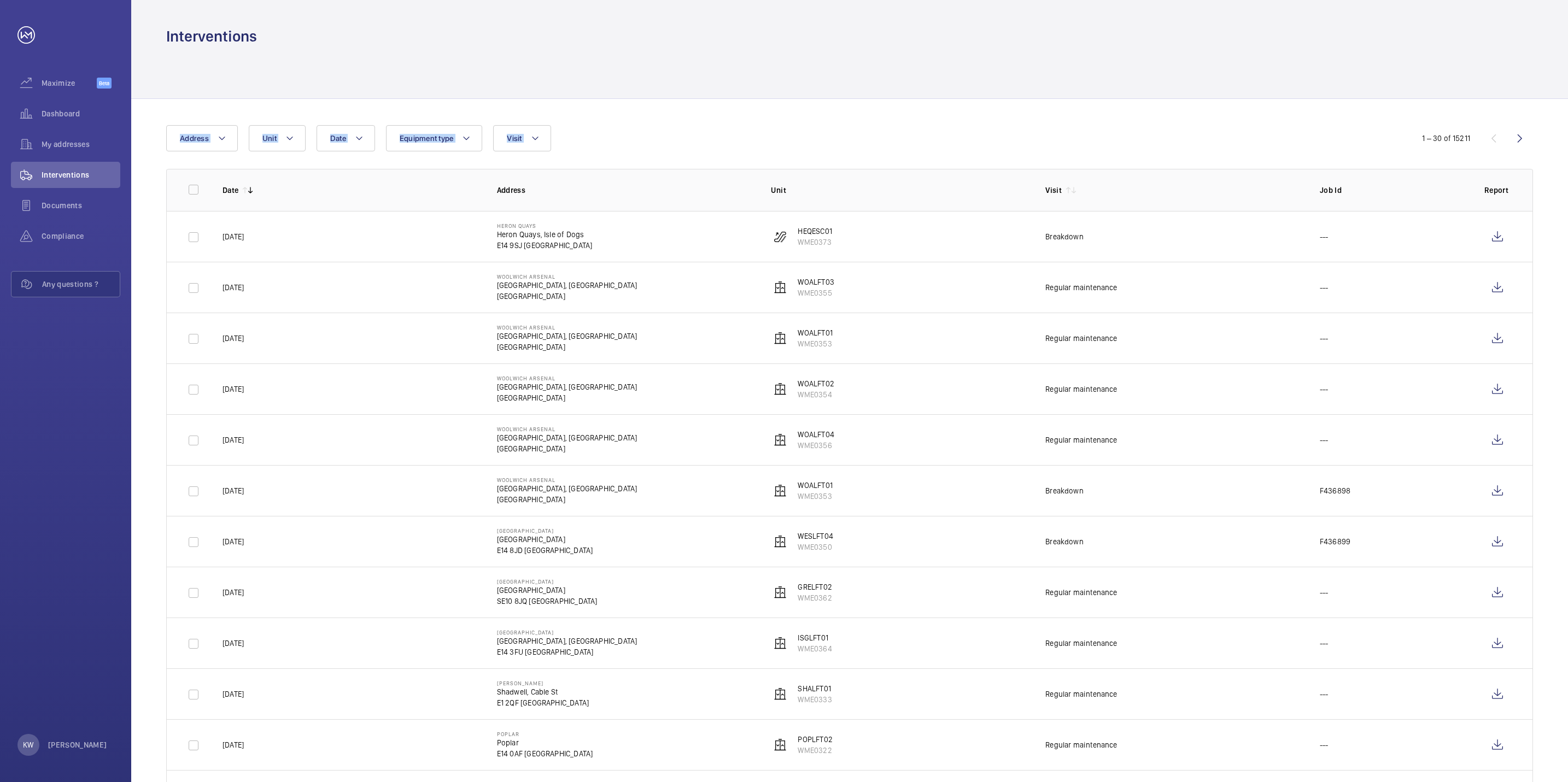
click at [778, 76] on div at bounding box center [850, 72] width 1367 height 52
click at [862, 92] on div at bounding box center [850, 72] width 1367 height 52
